Goal: Check status: Check status

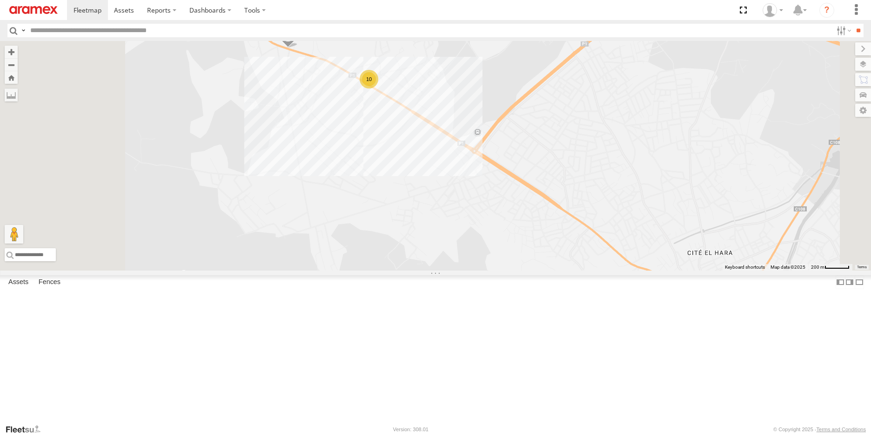
drag, startPoint x: 397, startPoint y: 119, endPoint x: 433, endPoint y: 208, distance: 96.2
click at [433, 208] on div "245 TU 9066 245 TU 9056 10" at bounding box center [435, 155] width 871 height 229
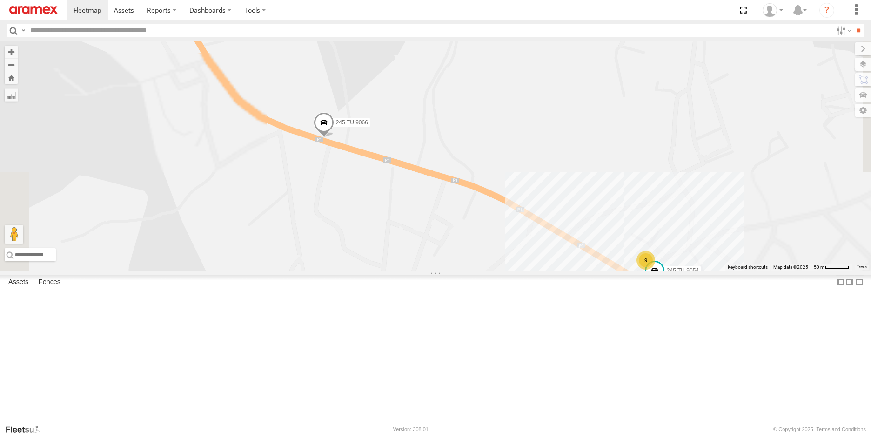
drag, startPoint x: 432, startPoint y: 215, endPoint x: 447, endPoint y: 253, distance: 40.3
click at [447, 253] on div "245 TU 9066 245 TU 9056 9 245 TU 9054" at bounding box center [435, 155] width 871 height 229
click at [334, 137] on span at bounding box center [324, 124] width 20 height 25
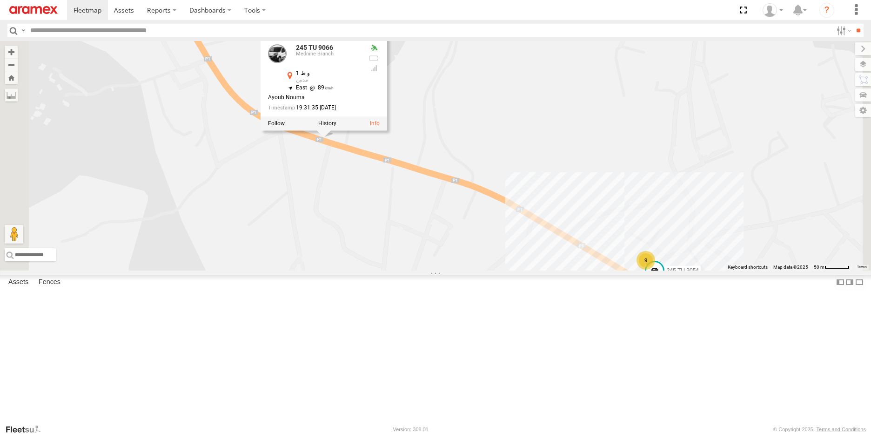
click at [433, 254] on div "245 TU 9066 245 TU 9056 9 245 TU 9054 245 TU 9066 [GEOGRAPHIC_DATA] و ط 1 مدنين…" at bounding box center [435, 155] width 871 height 229
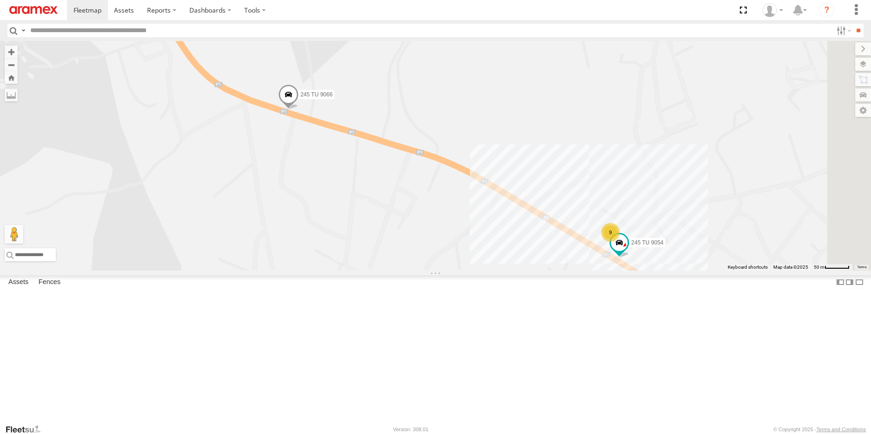
drag, startPoint x: 552, startPoint y: 312, endPoint x: 494, endPoint y: 256, distance: 79.9
click at [494, 256] on div "245 TU 9066 245 TU 9056 9 245 TU 9054" at bounding box center [435, 155] width 871 height 229
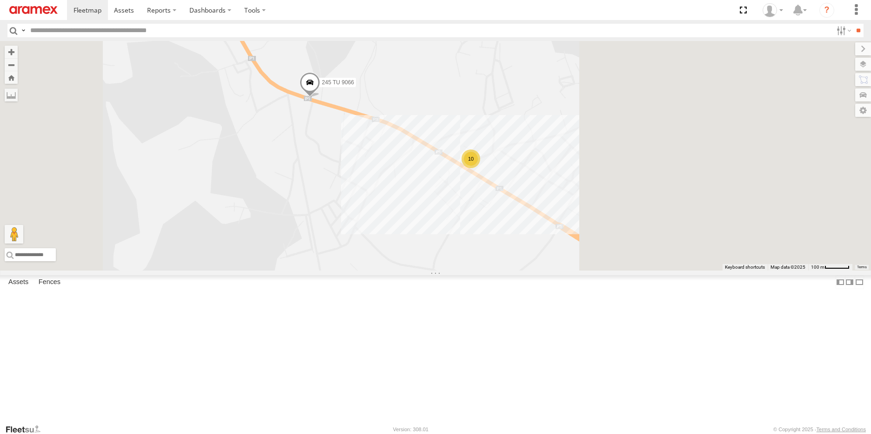
drag, startPoint x: 566, startPoint y: 307, endPoint x: 493, endPoint y: 264, distance: 84.9
click at [493, 264] on div "245 TU 9066 245 TU 9056 10" at bounding box center [435, 155] width 871 height 229
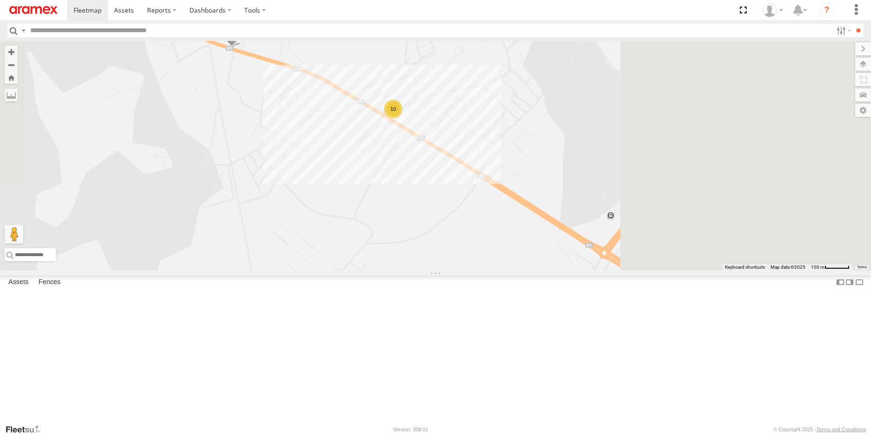
drag, startPoint x: 441, startPoint y: 189, endPoint x: 461, endPoint y: 235, distance: 50.8
click at [461, 235] on div "245 TU 9066 245 TU 9056 10" at bounding box center [435, 155] width 871 height 229
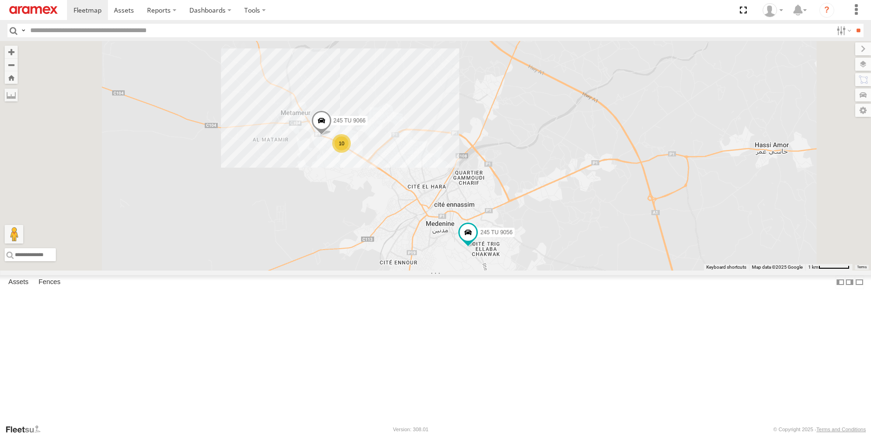
drag, startPoint x: 581, startPoint y: 247, endPoint x: 546, endPoint y: 210, distance: 51.0
click at [546, 210] on div "245 TU 9066 245 TU 9056 10" at bounding box center [435, 155] width 871 height 229
